Goal: Task Accomplishment & Management: Manage account settings

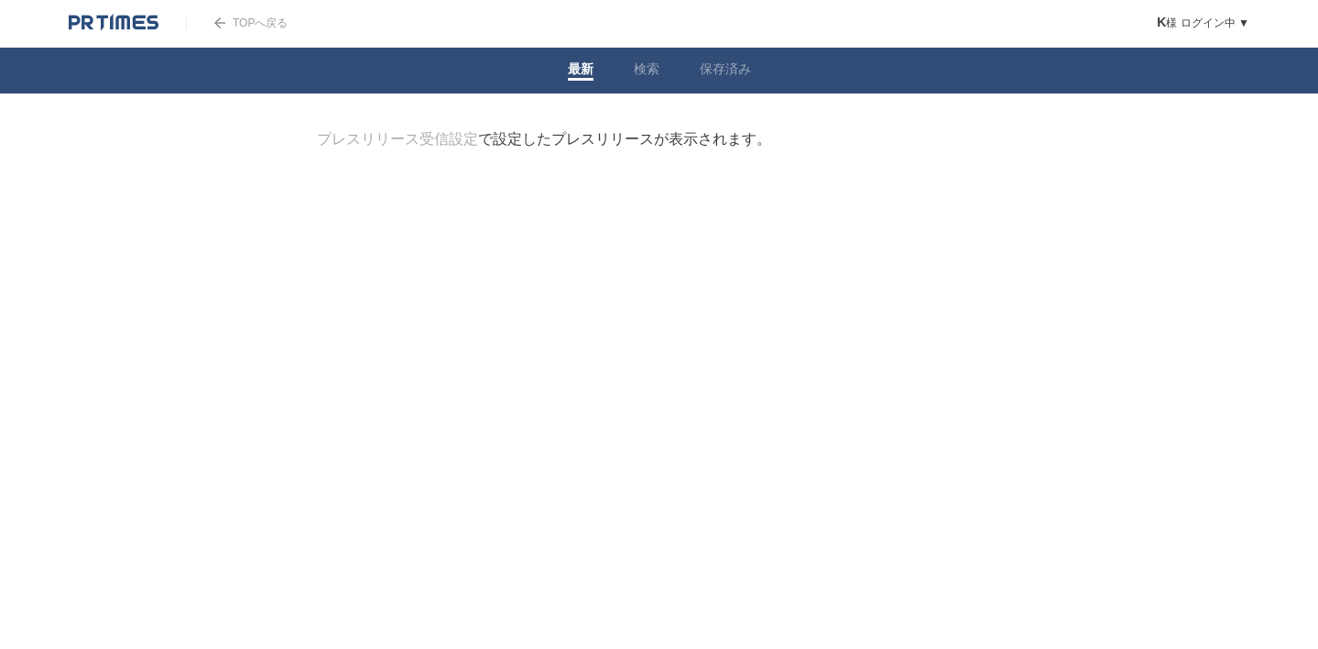
click at [576, 71] on link "最新" at bounding box center [581, 70] width 26 height 19
click at [446, 133] on link "プレスリリース受信設定" at bounding box center [397, 139] width 161 height 16
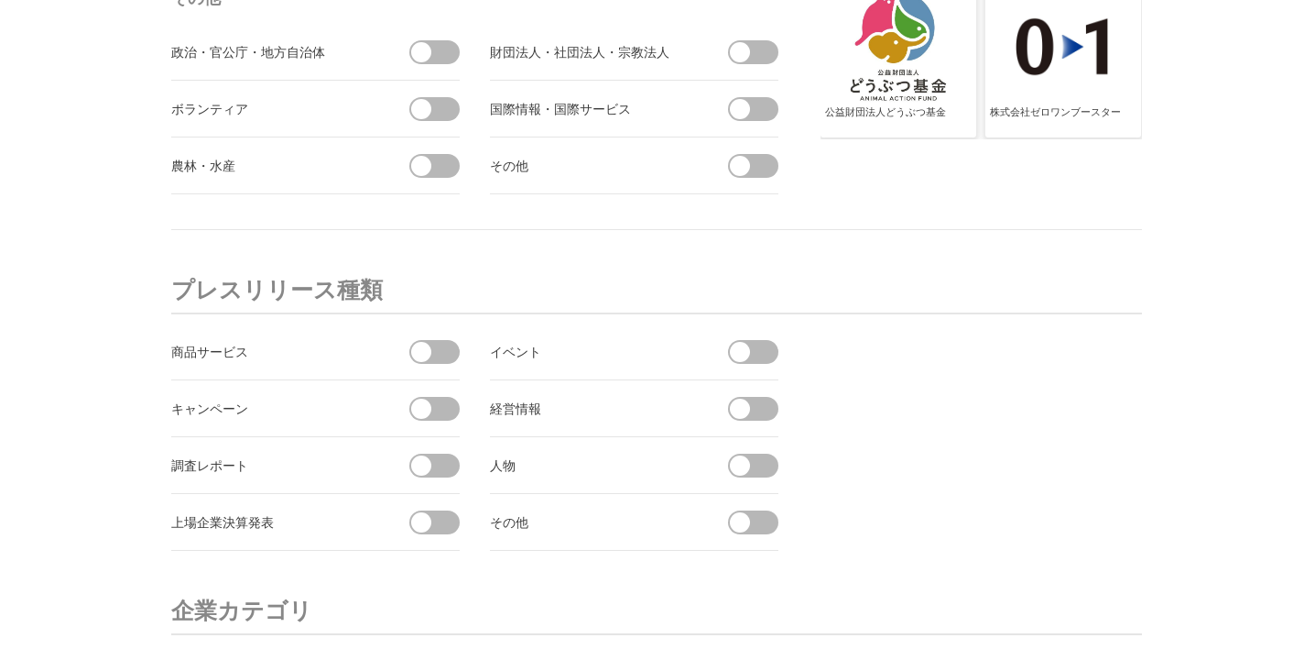
scroll to position [6545, 0]
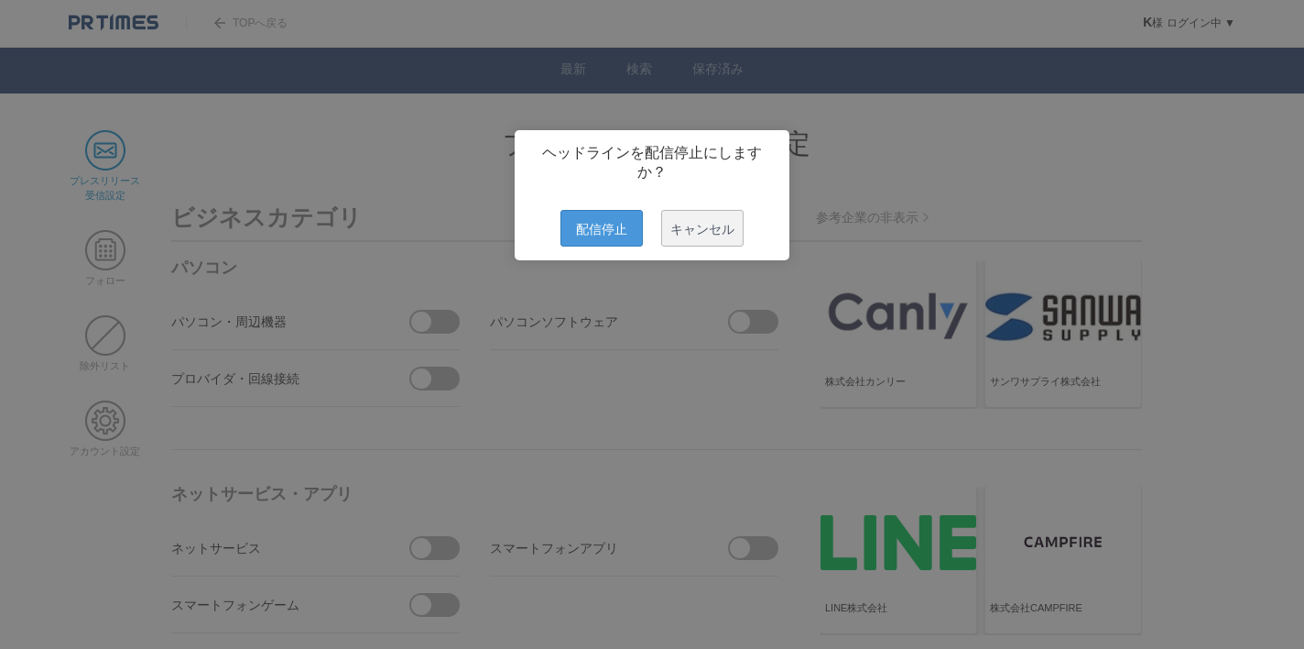
click at [582, 246] on span "配信停止" at bounding box center [602, 228] width 82 height 37
